Goal: Information Seeking & Learning: Learn about a topic

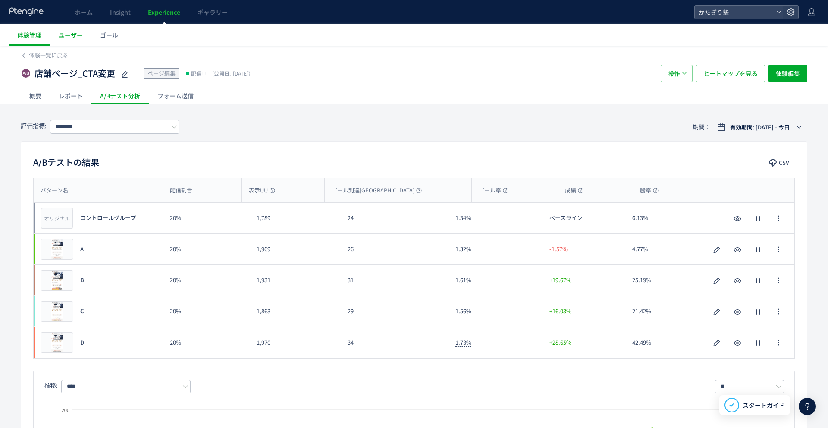
click at [69, 31] on span "ユーザー" at bounding box center [71, 35] width 24 height 9
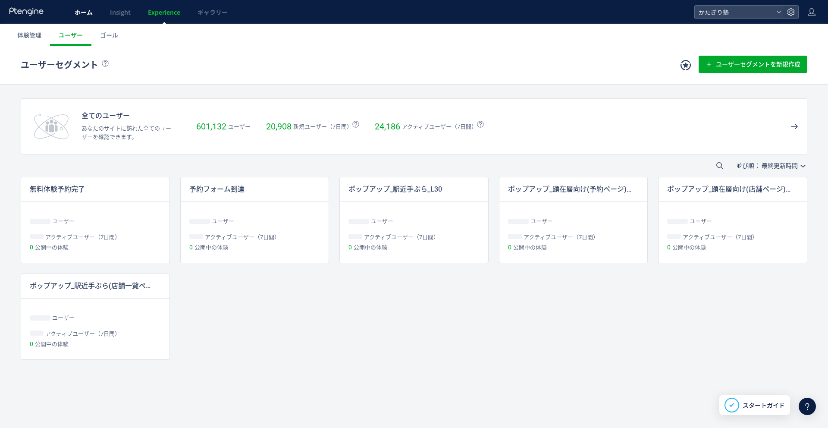
click at [87, 14] on span "ホーム" at bounding box center [84, 12] width 18 height 9
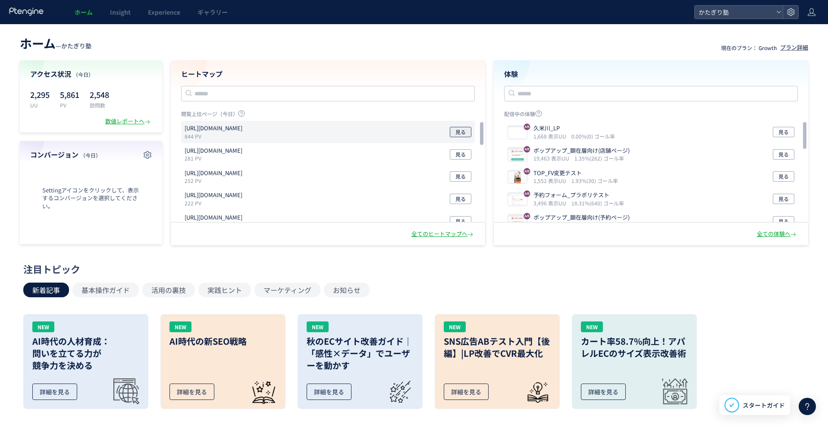
click at [457, 133] on span "見る" at bounding box center [460, 132] width 10 height 10
click at [125, 11] on span "Insight" at bounding box center [120, 12] width 21 height 9
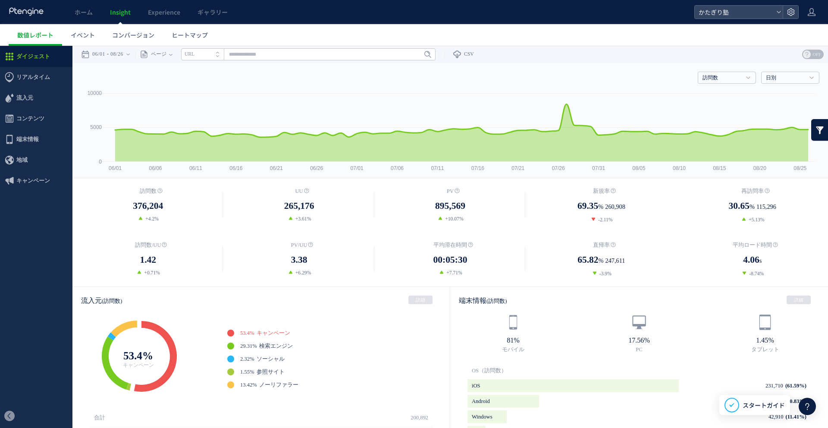
click at [221, 60] on li "URL" at bounding box center [202, 54] width 43 height 12
click at [221, 53] on li "タイトル名" at bounding box center [202, 54] width 43 height 12
click at [221, 53] on li "URL" at bounding box center [202, 54] width 43 height 12
click at [210, 53] on icon "タイトル名" at bounding box center [198, 54] width 26 height 6
click at [235, 52] on input "text" at bounding box center [308, 54] width 254 height 12
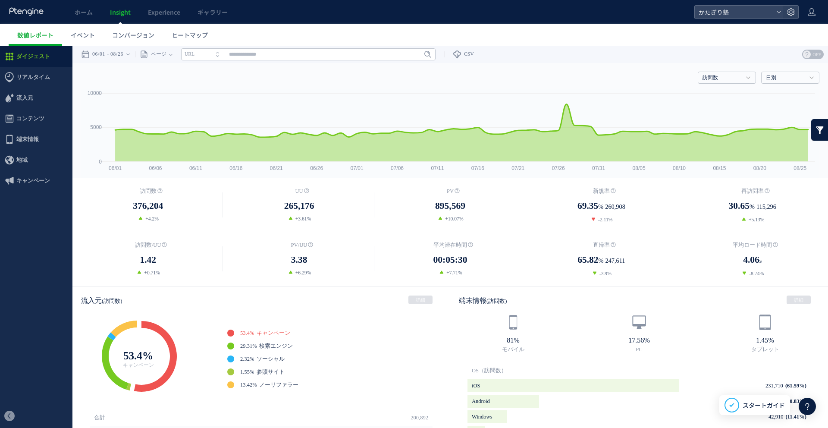
click at [186, 54] on div "ページ ページグループ パラメーター除去後 ページ ページグループ パラメーター除去後 タイトル名 URL" at bounding box center [285, 54] width 300 height 17
click at [180, 54] on div "ページ ページグループ パラメーター除去後 ページ ページグループ パラメーター除去後 タイトル名 URL" at bounding box center [285, 54] width 300 height 17
click at [166, 54] on span "ページ" at bounding box center [157, 54] width 18 height 17
click at [134, 83] on div "訪問数 訪問数 [GEOGRAPHIC_DATA] PV 新規率 再訪問率 訪問数/UU PV/UU 平均滞在時間 直帰率 平均ロード時間 日別" at bounding box center [450, 76] width 738 height 26
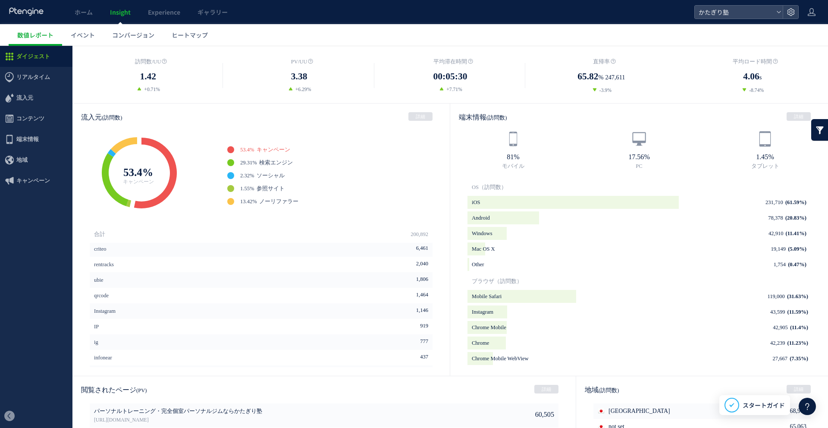
scroll to position [108, 0]
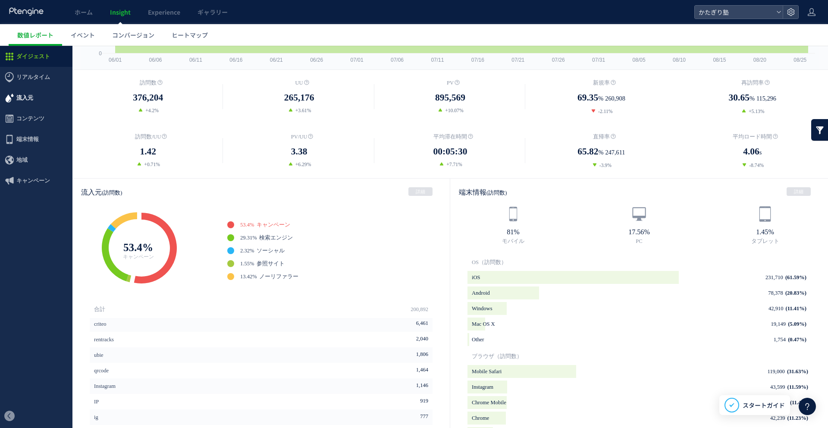
click at [22, 95] on span "流入元" at bounding box center [24, 98] width 17 height 21
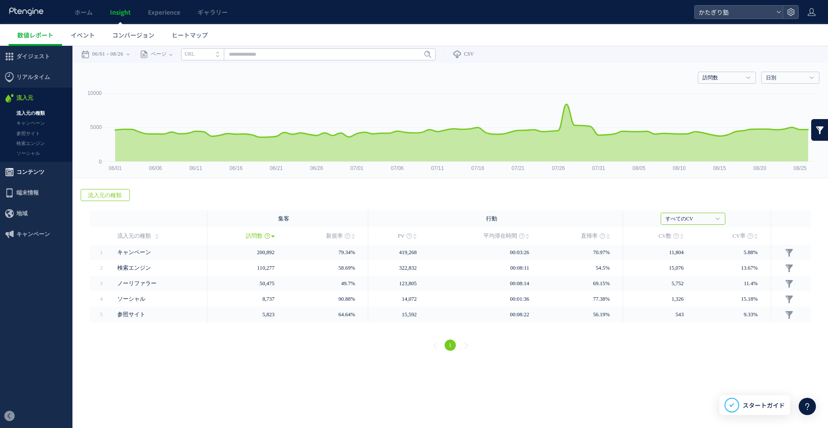
click at [31, 172] on span "コンテンツ" at bounding box center [30, 172] width 28 height 21
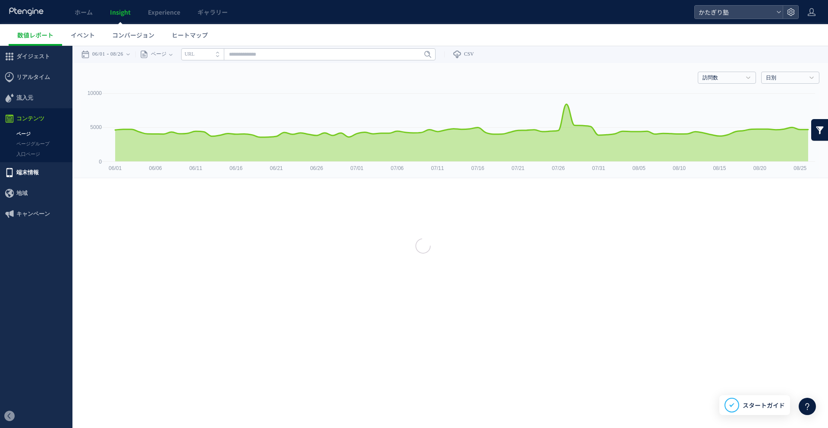
click at [31, 172] on span "端末情報" at bounding box center [27, 172] width 22 height 21
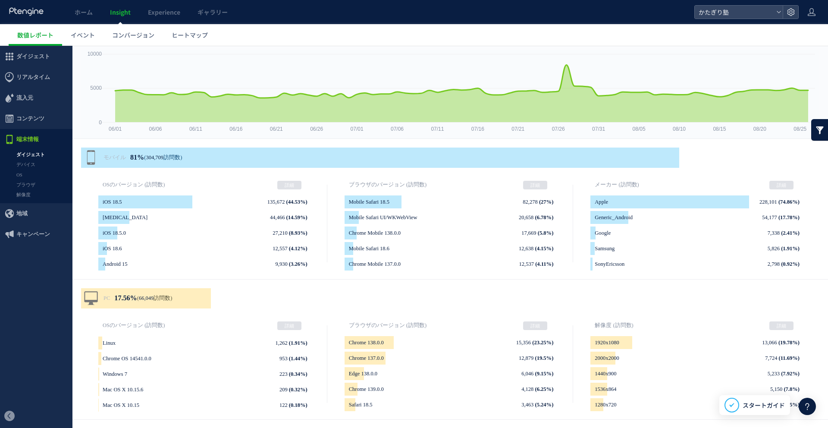
scroll to position [39, 0]
click at [27, 166] on link "デバイス" at bounding box center [36, 165] width 72 height 10
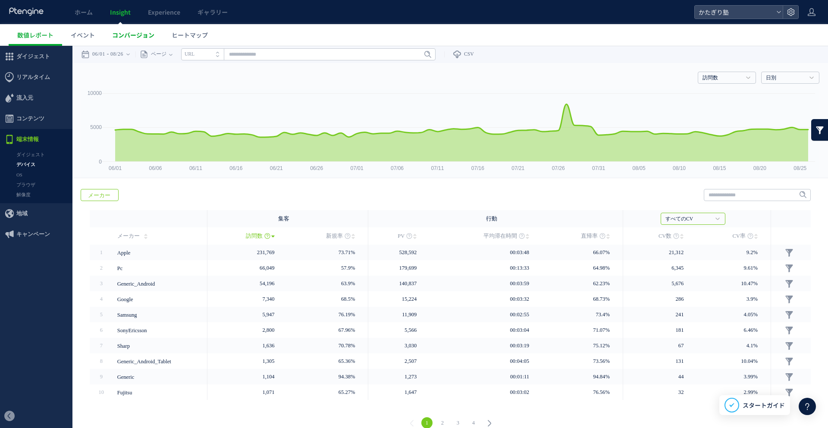
click at [135, 34] on span "コンバージョン" at bounding box center [133, 35] width 42 height 9
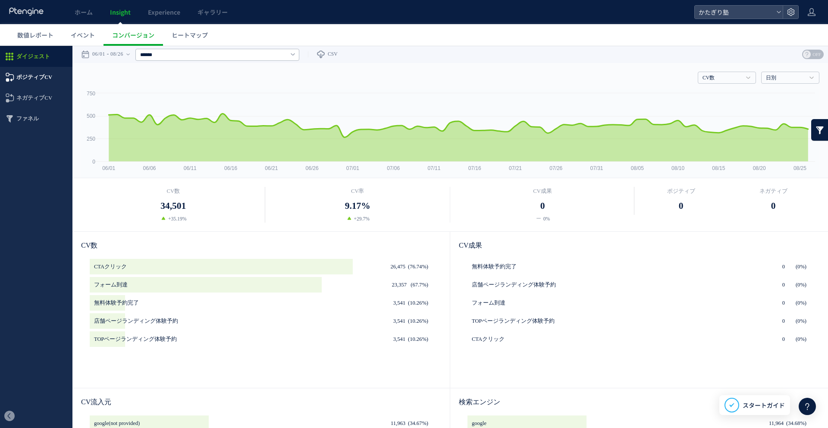
click at [37, 71] on span "ポジティブCV" at bounding box center [34, 77] width 36 height 21
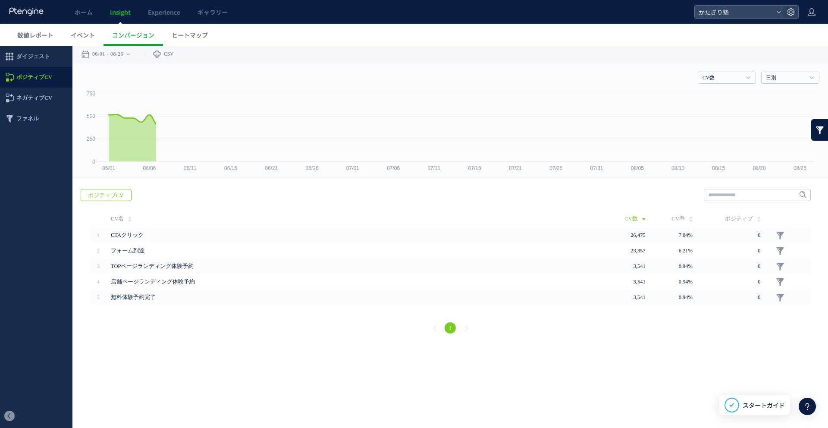
click at [35, 75] on div at bounding box center [414, 214] width 828 height 428
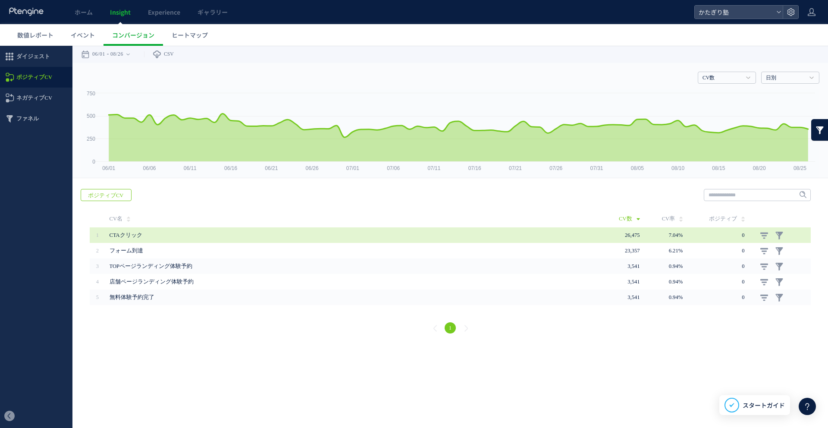
click at [130, 236] on span "CTAクリック" at bounding box center [126, 235] width 33 height 6
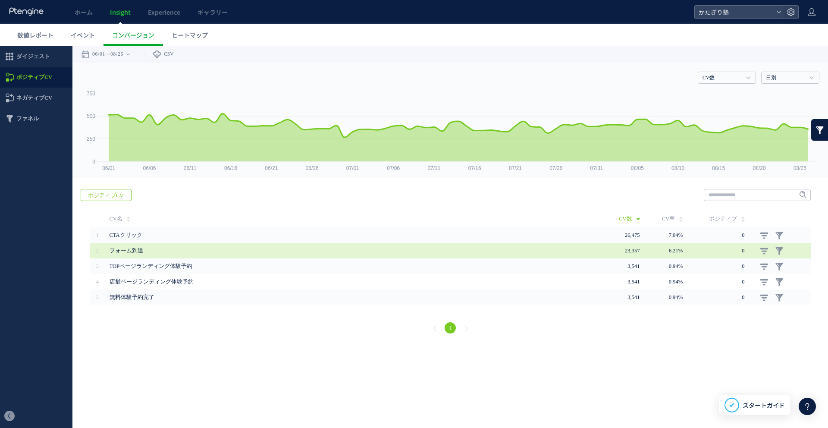
click at [125, 249] on span "フォーム到達" at bounding box center [127, 250] width 34 height 6
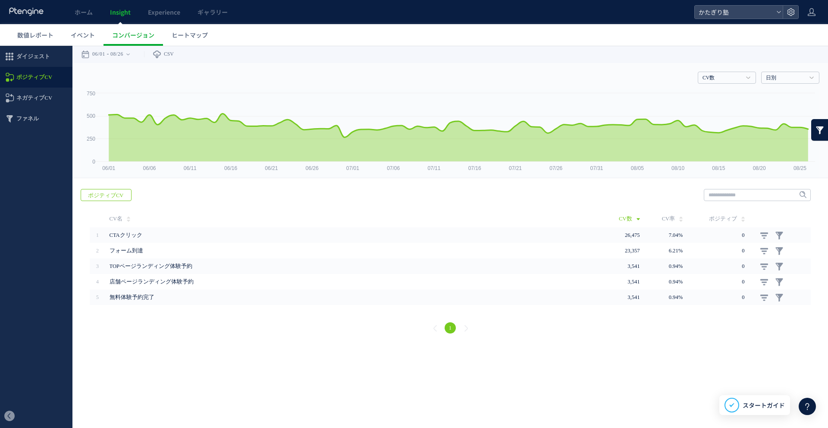
click at [125, 308] on div "戻る ポジティブCV ヒートマップを計測させるには、解析コードを実装してください。 実装 URL 1" at bounding box center [449, 262] width 755 height 164
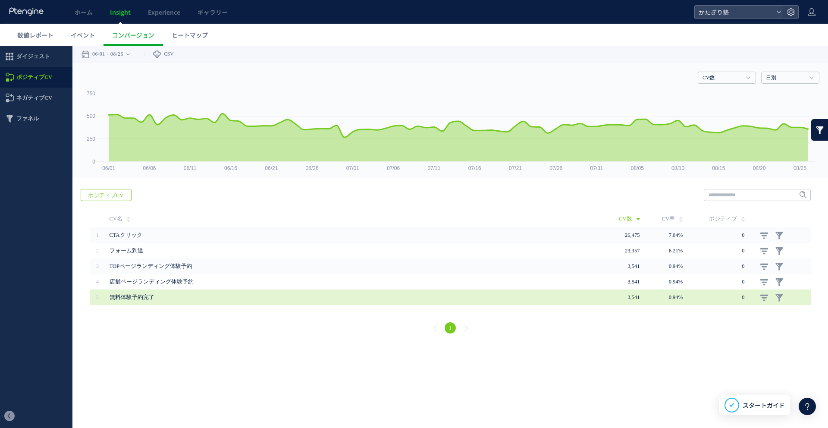
click at [131, 301] on span "無料体験予約完了" at bounding box center [269, 297] width 319 height 16
click at [761, 298] on link at bounding box center [764, 297] width 9 height 9
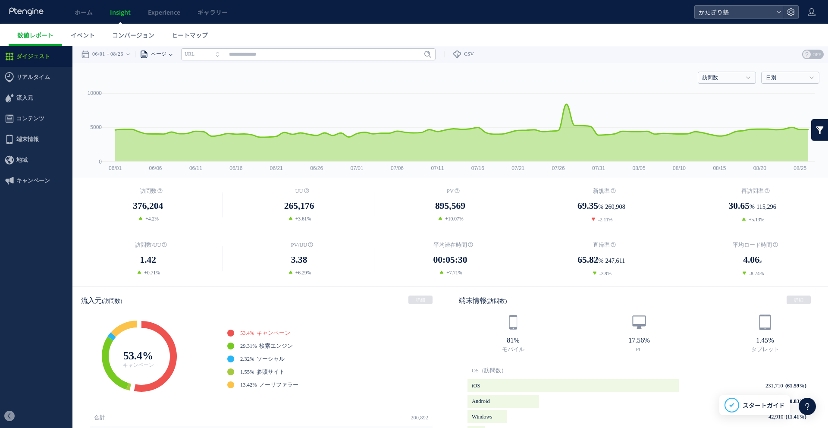
click at [158, 57] on span "ページ" at bounding box center [157, 54] width 18 height 17
click at [159, 57] on span "ページ" at bounding box center [157, 54] width 18 height 17
click at [144, 38] on span "コンバージョン" at bounding box center [133, 35] width 42 height 9
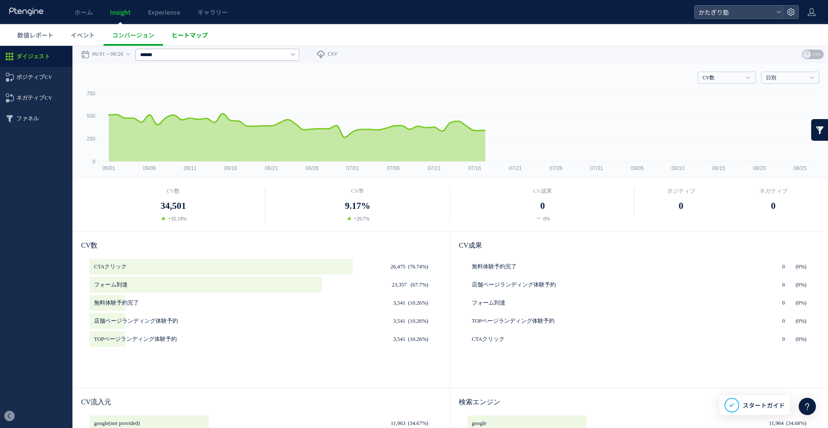
click at [200, 34] on span "ヒートマップ" at bounding box center [190, 35] width 36 height 9
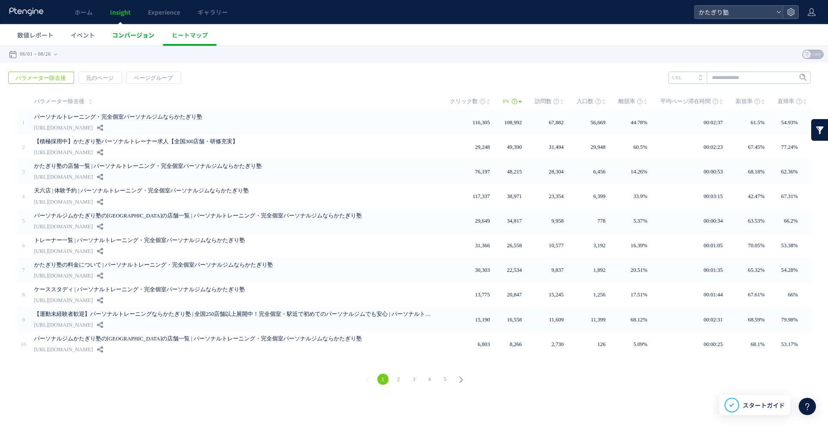
click at [138, 39] on span "コンバージョン" at bounding box center [133, 35] width 42 height 9
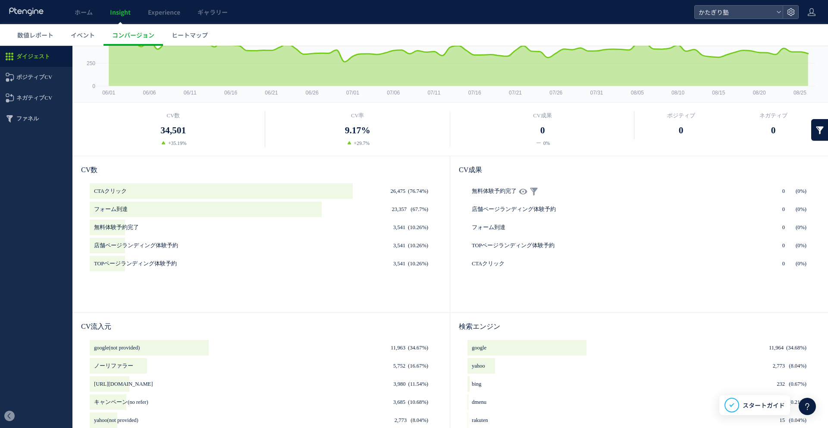
scroll to position [76, 0]
click at [498, 189] on span "無料体験予約完了" at bounding box center [494, 191] width 45 height 16
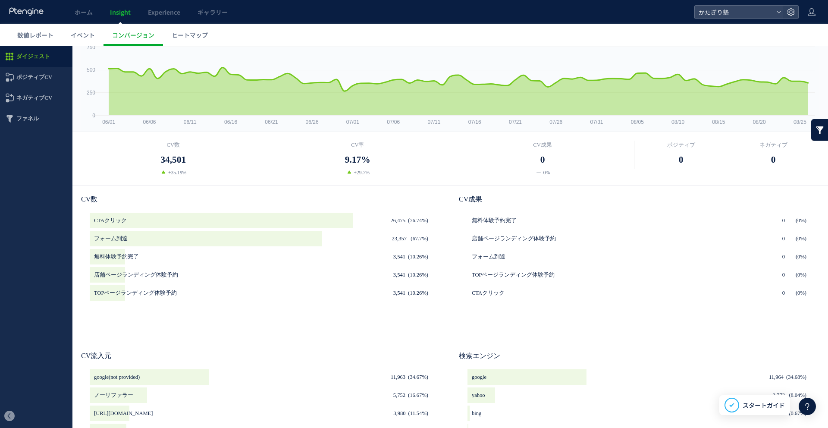
scroll to position [0, 0]
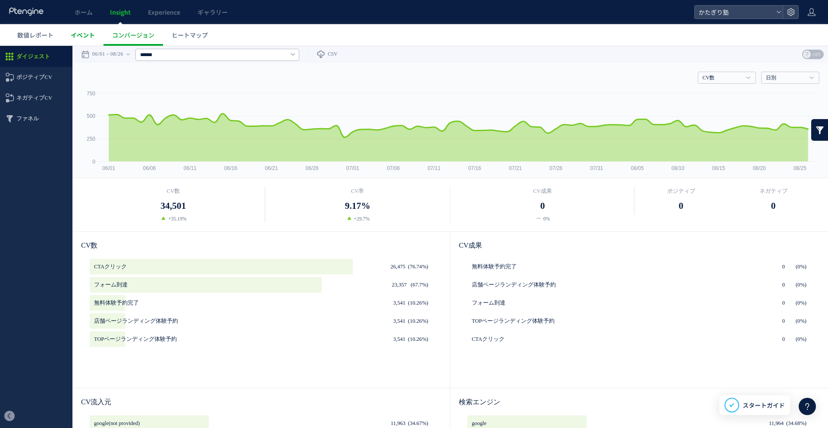
click at [95, 40] on link "イベント" at bounding box center [82, 35] width 41 height 22
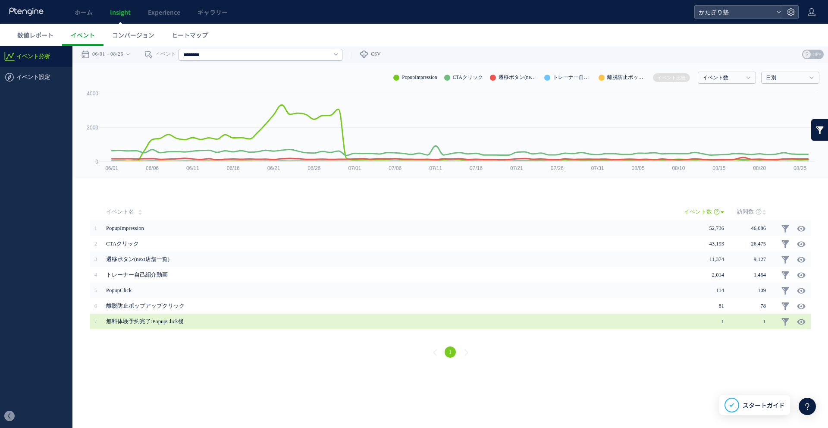
click at [135, 323] on span "無料体験予約完了:PopupClick後" at bounding box center [360, 321] width 509 height 16
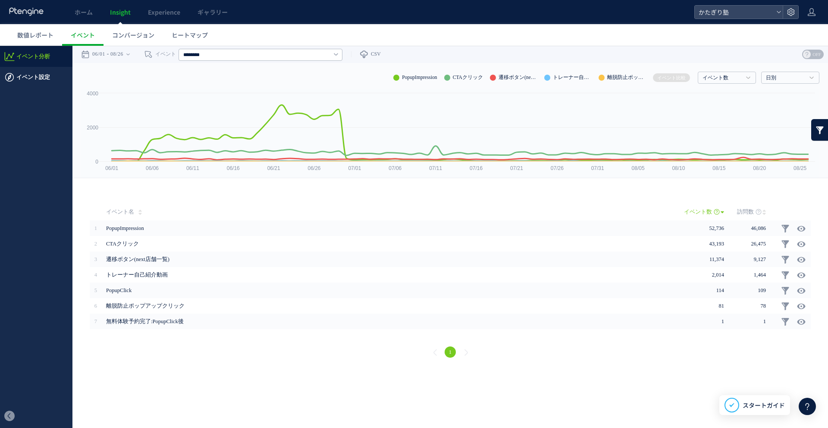
click at [41, 80] on span "イベント設定" at bounding box center [33, 77] width 34 height 21
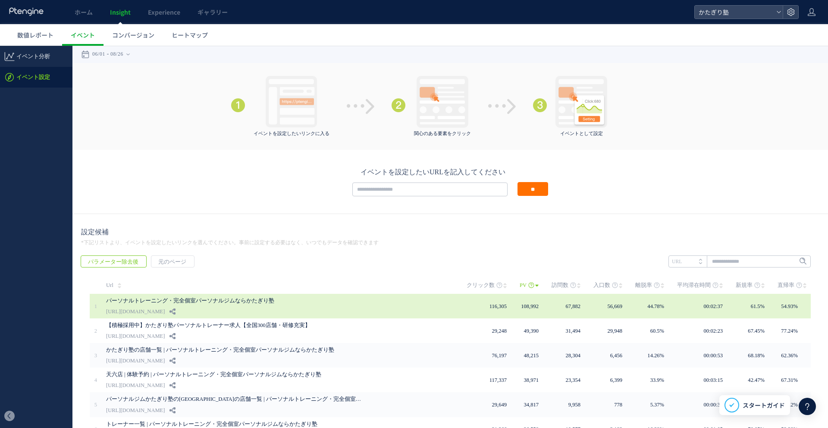
click at [174, 297] on link "パーソナルトレーニング・完全個室パーソナルジムならかたぎり塾" at bounding box center [235, 300] width 259 height 10
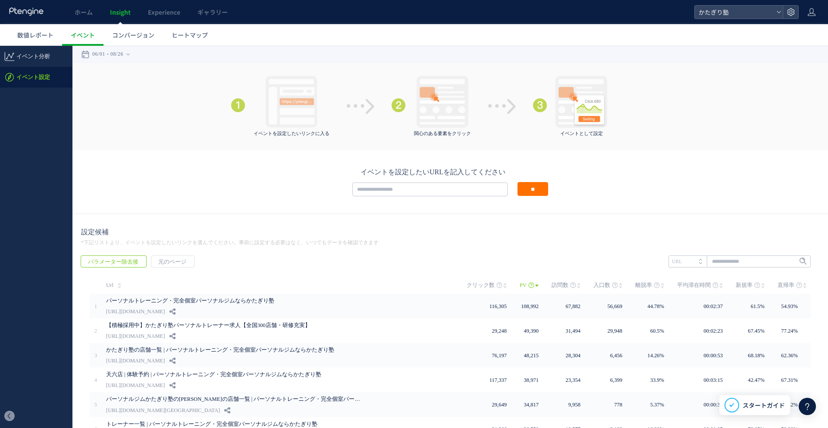
click at [645, 83] on li "イベントとして設定" at bounding box center [592, 106] width 119 height 61
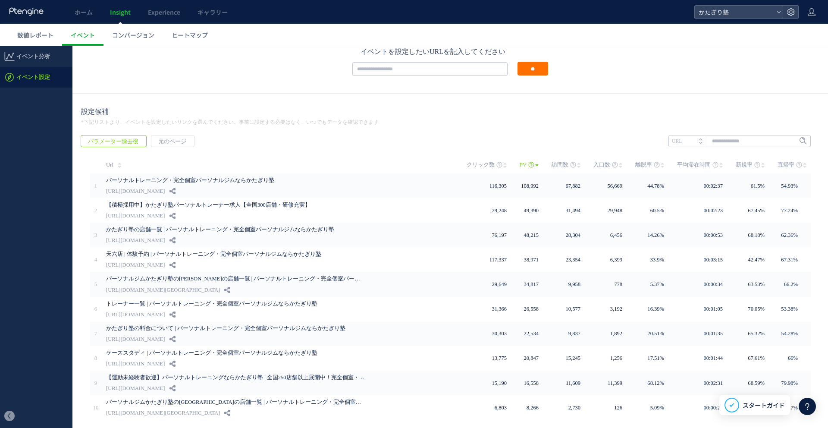
scroll to position [148, 0]
